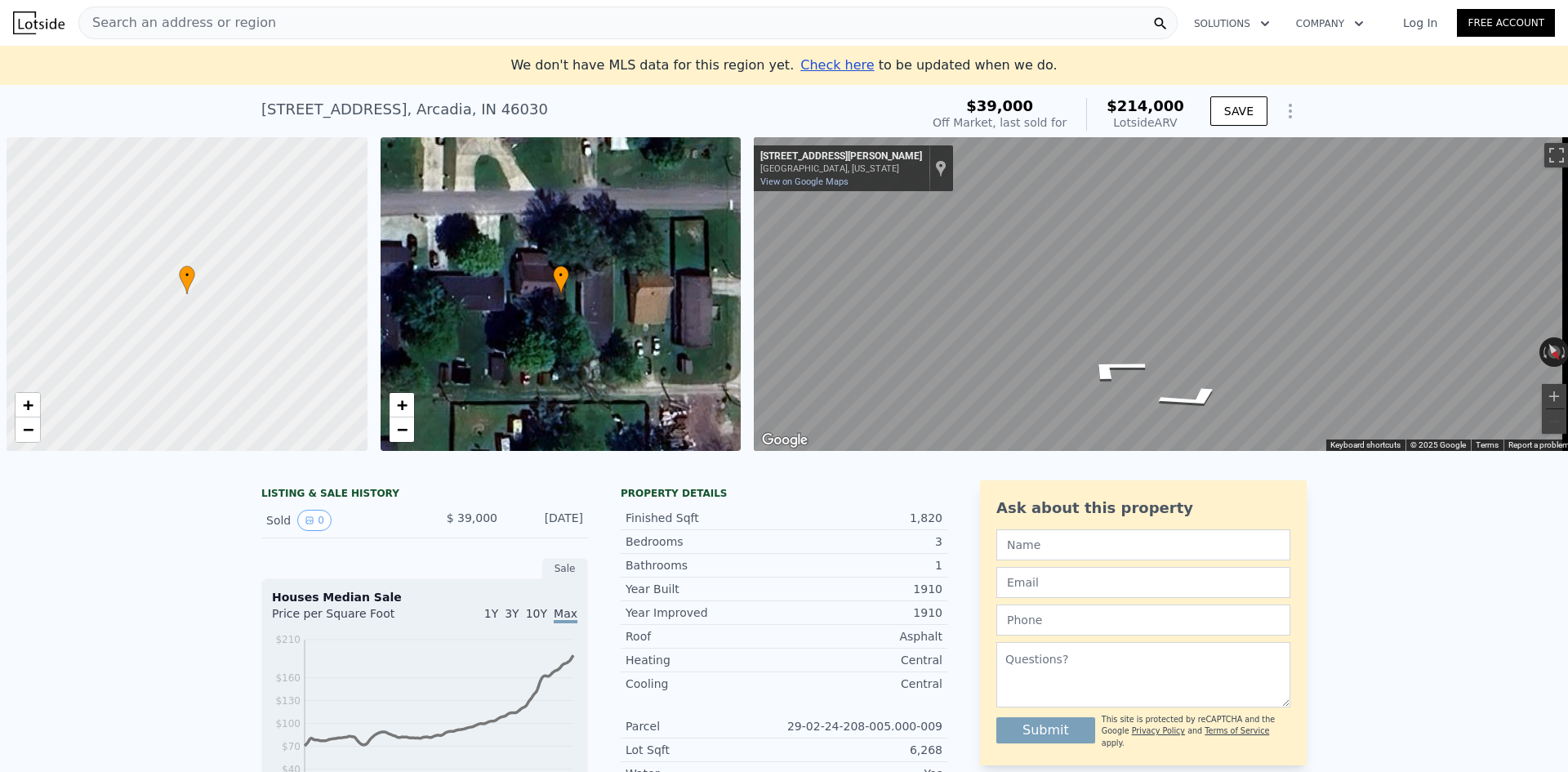
scroll to position [0, 7]
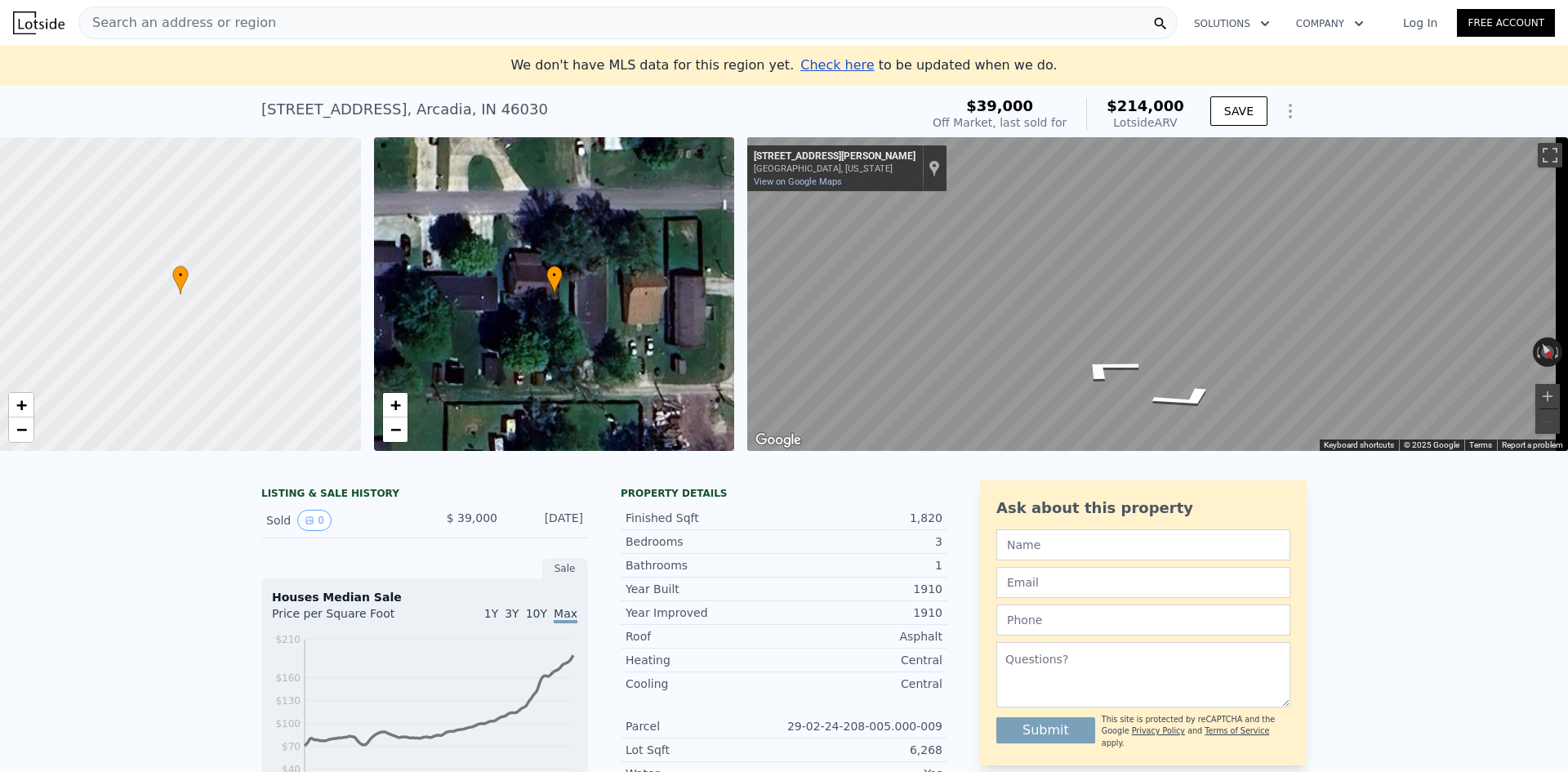
click at [231, 20] on span "Search an address or region" at bounding box center [177, 23] width 197 height 20
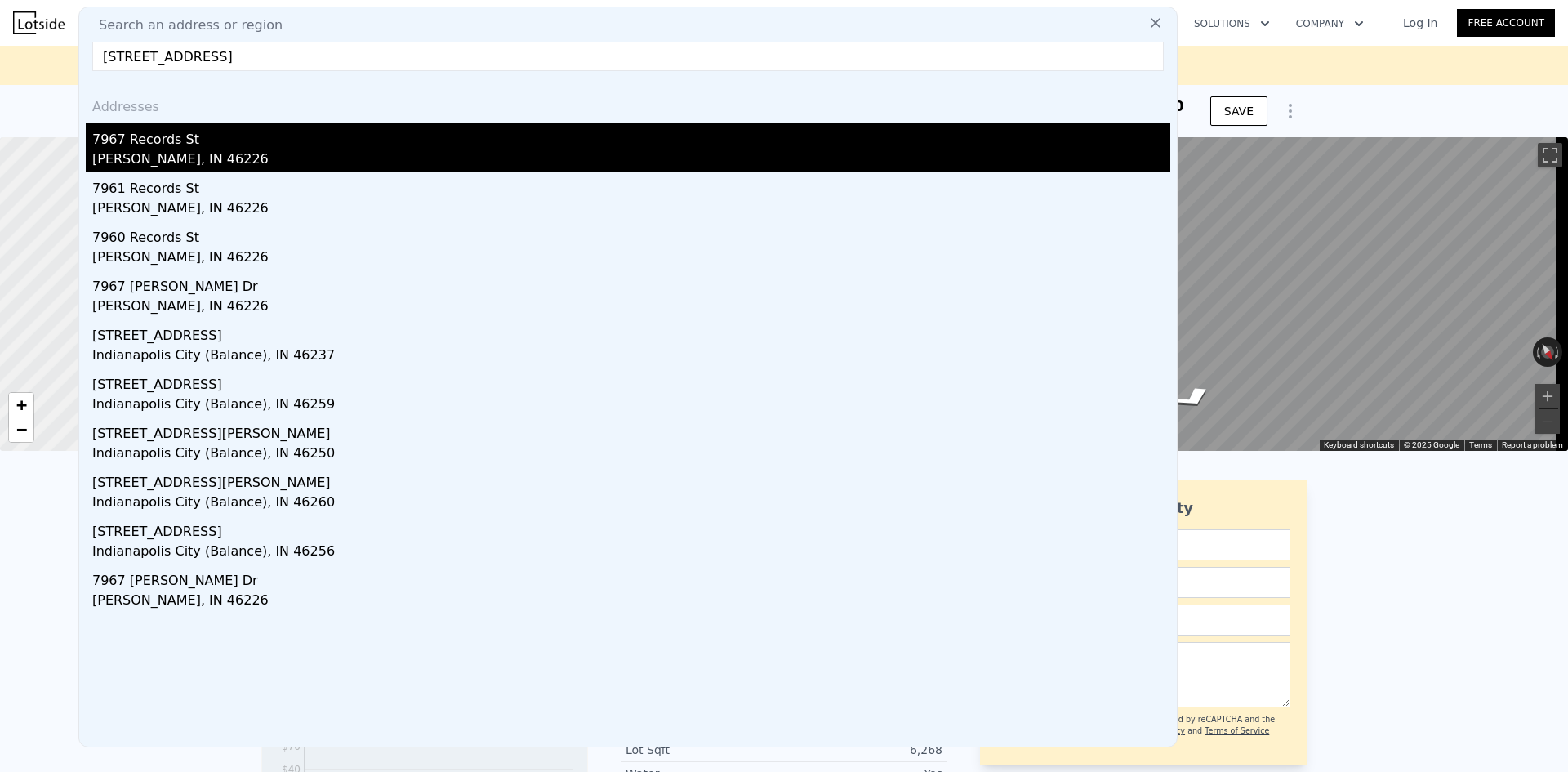
type input "[STREET_ADDRESS]"
click at [157, 139] on div "7967 Records St" at bounding box center [631, 136] width 1078 height 26
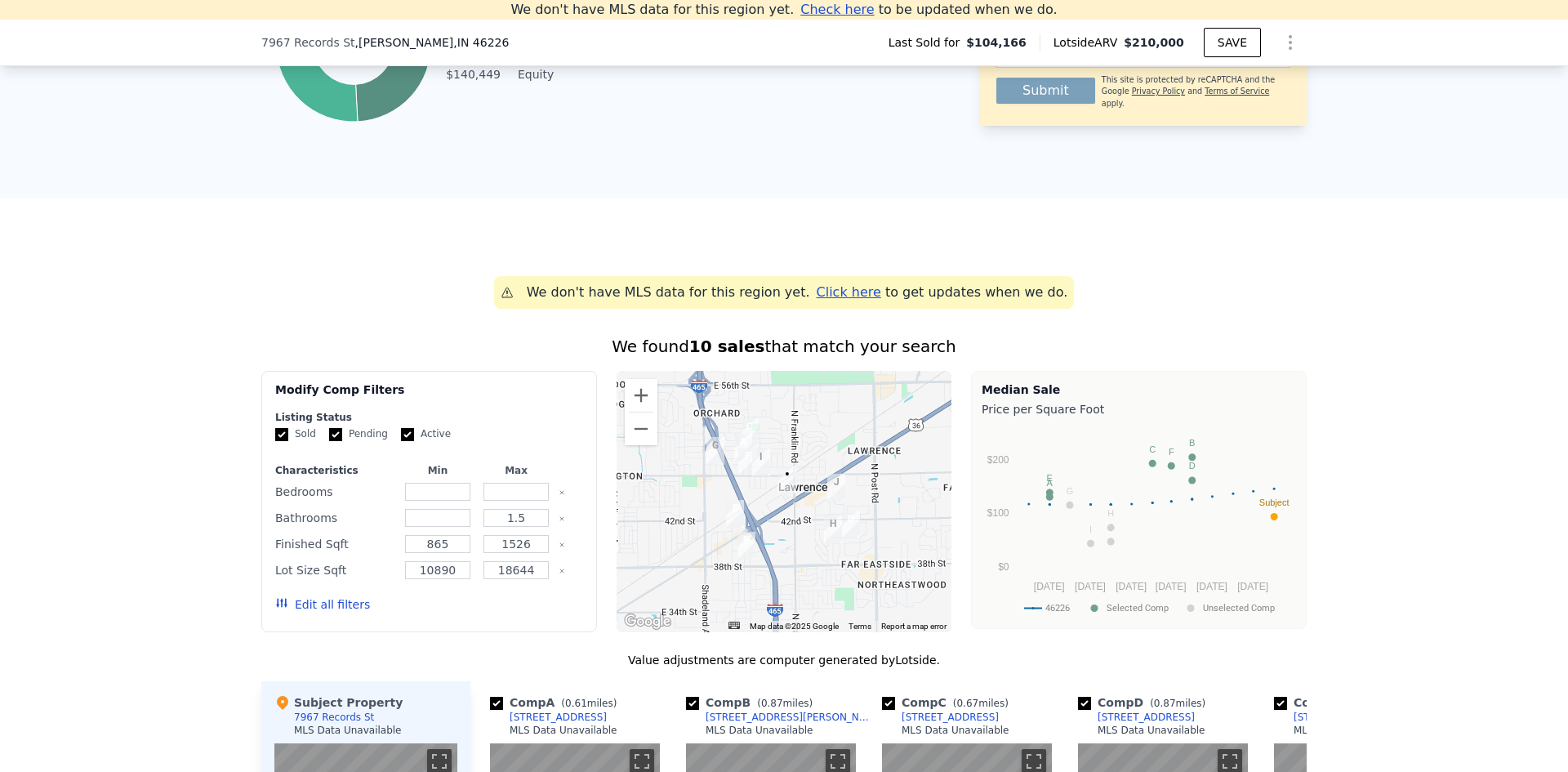
scroll to position [1043, 0]
click at [452, 499] on input "number" at bounding box center [437, 490] width 65 height 18
type input "3"
click at [519, 615] on button "Update Search" at bounding box center [520, 604] width 123 height 23
click at [401, 440] on input "Active" at bounding box center [407, 433] width 13 height 13
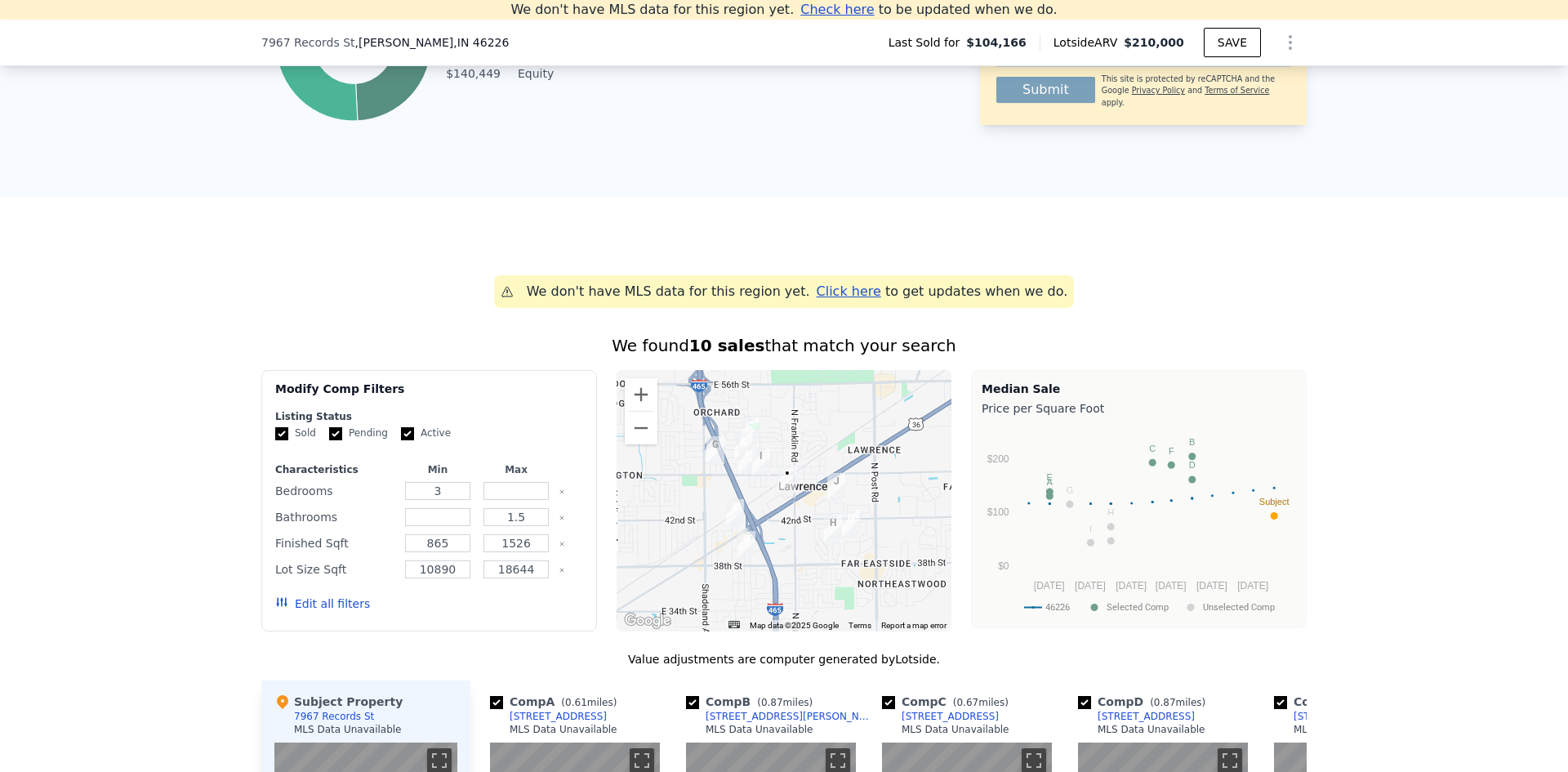
checkbox input "false"
click at [330, 440] on input "Pending" at bounding box center [336, 433] width 13 height 13
checkbox input "false"
click at [557, 615] on button "Update Search" at bounding box center [520, 604] width 123 height 23
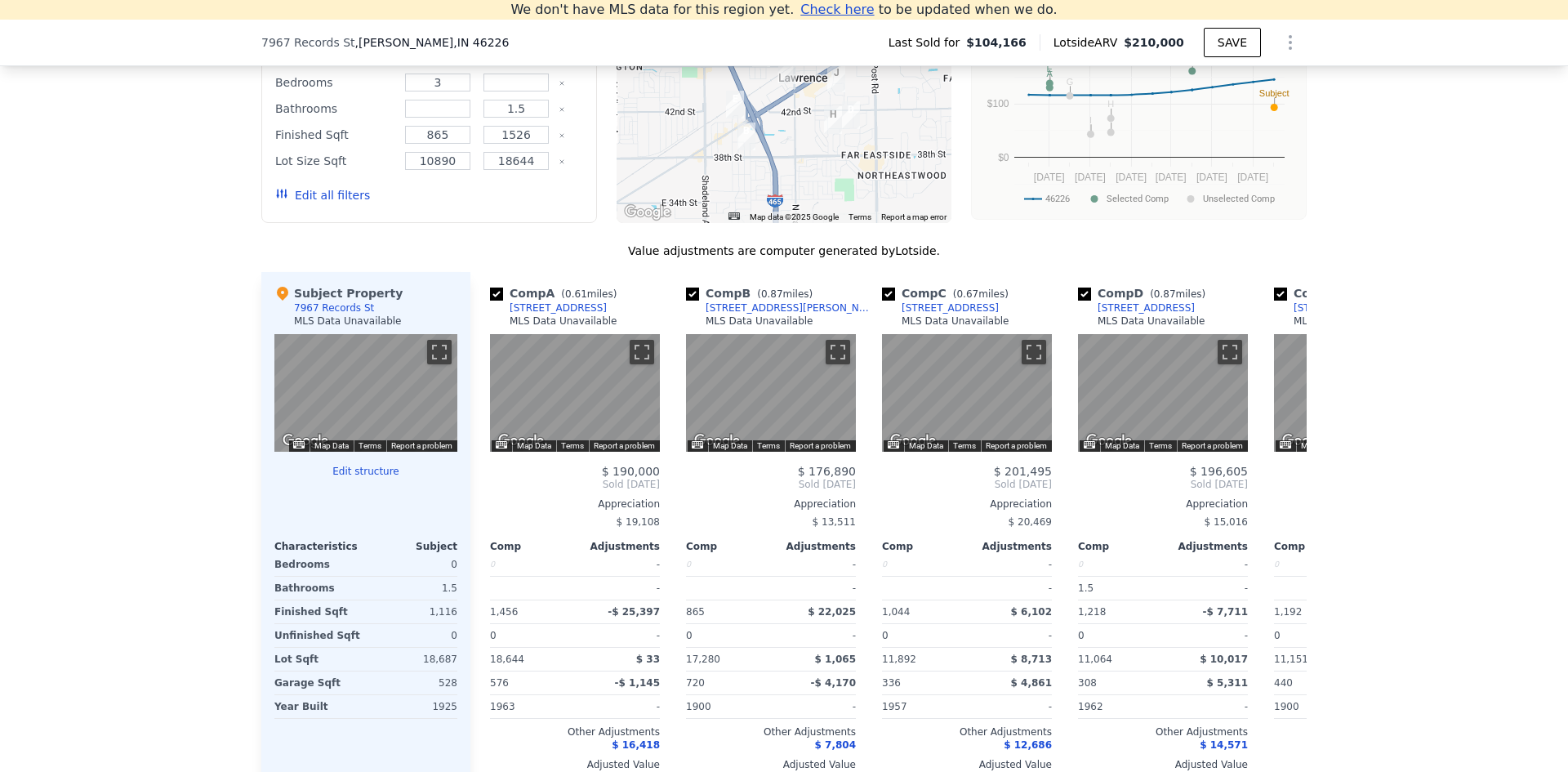
scroll to position [1369, 0]
